Goal: Complete application form

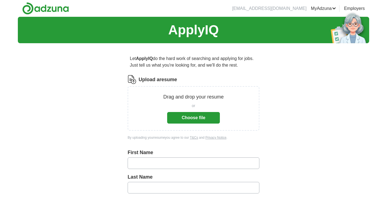
click at [205, 121] on button "Choose file" at bounding box center [193, 118] width 53 height 12
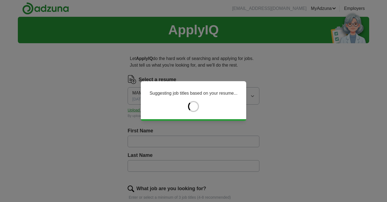
type input "*****"
type input "********"
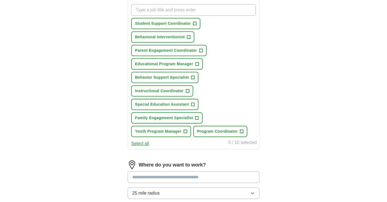
scroll to position [204, 0]
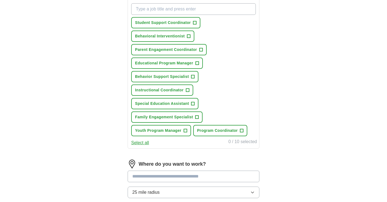
click at [197, 117] on span "+" at bounding box center [197, 117] width 3 height 4
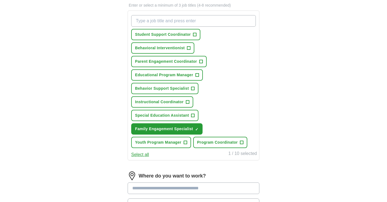
scroll to position [192, 0]
click at [194, 36] on span "+" at bounding box center [194, 35] width 3 height 4
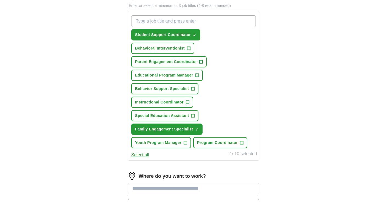
click at [184, 143] on span "+" at bounding box center [186, 143] width 4 height 4
click at [199, 63] on button "Parent Engagement Coordinator +" at bounding box center [169, 61] width 76 height 11
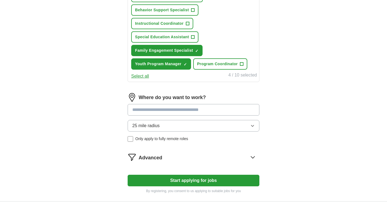
scroll to position [274, 0]
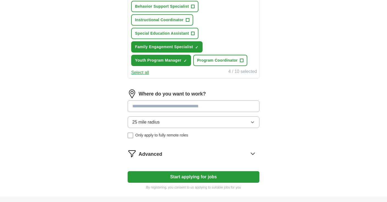
click at [186, 174] on button "Start applying for jobs" at bounding box center [194, 177] width 132 height 12
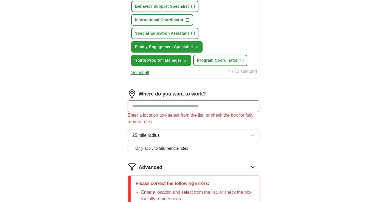
click at [175, 106] on input at bounding box center [194, 106] width 132 height 12
click at [190, 105] on input at bounding box center [194, 106] width 132 height 12
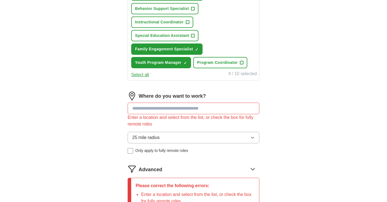
scroll to position [271, 0]
click at [159, 110] on input at bounding box center [194, 109] width 132 height 12
type input "*"
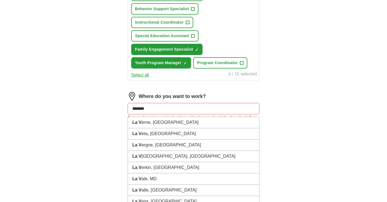
type input "********"
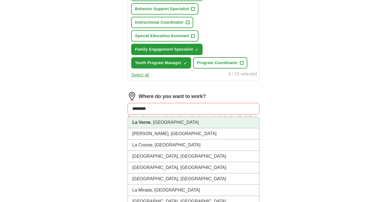
click at [158, 123] on li "[GEOGRAPHIC_DATA] , [GEOGRAPHIC_DATA]" at bounding box center [193, 122] width 131 height 11
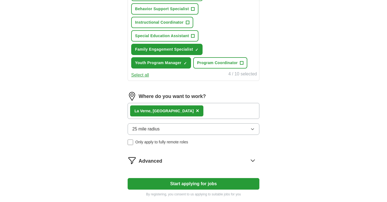
click at [185, 181] on button "Start applying for jobs" at bounding box center [194, 184] width 132 height 12
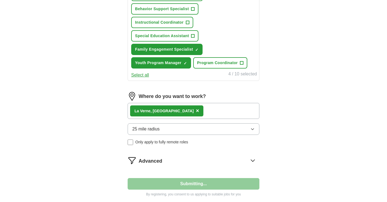
scroll to position [39, 0]
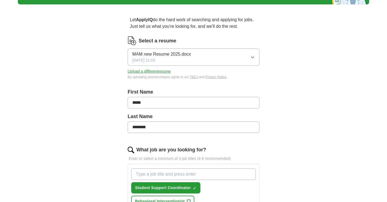
select select "**"
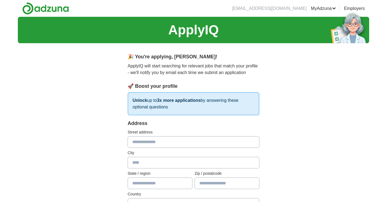
scroll to position [0, 0]
